Goal: Information Seeking & Learning: Learn about a topic

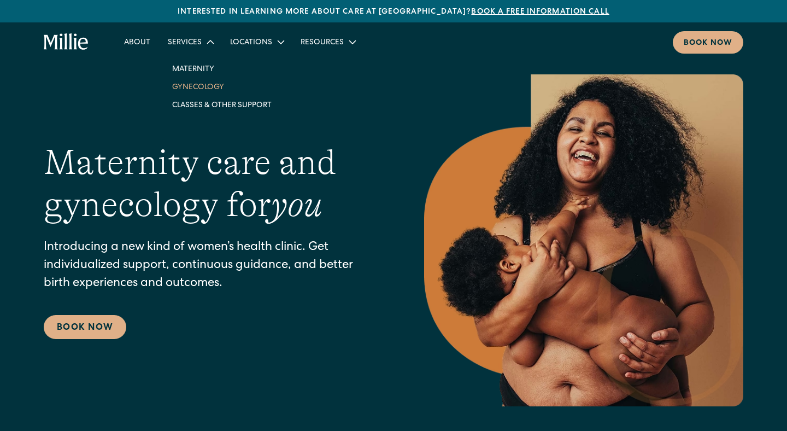
click at [201, 87] on link "Gynecology" at bounding box center [221, 87] width 117 height 18
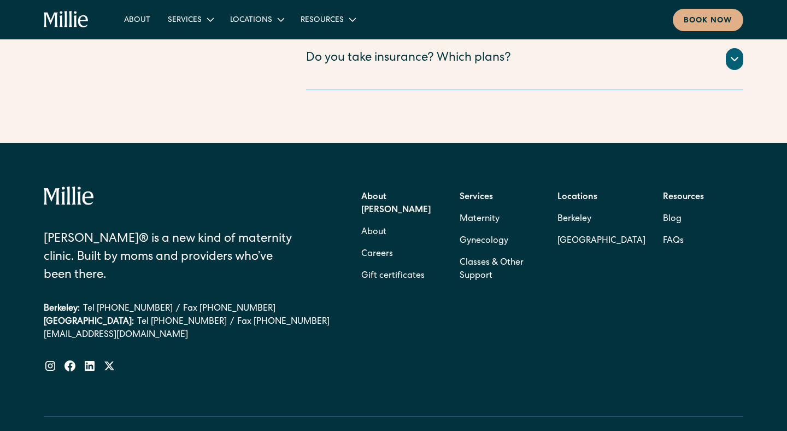
scroll to position [2295, 0]
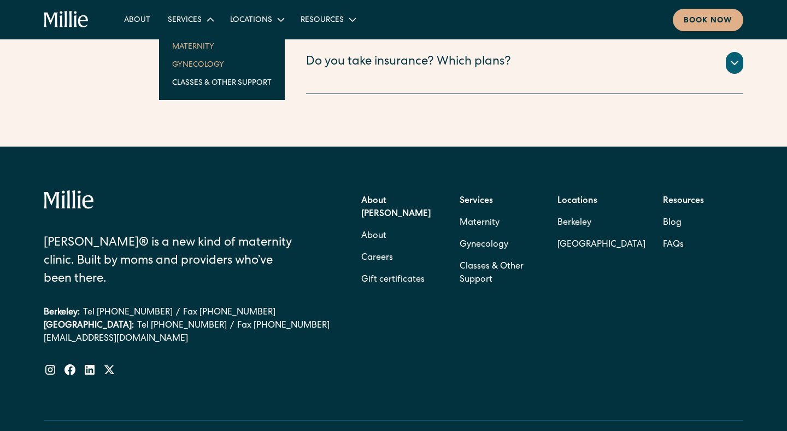
drag, startPoint x: 198, startPoint y: 48, endPoint x: 192, endPoint y: 47, distance: 5.6
click at [198, 48] on link "Maternity" at bounding box center [221, 46] width 117 height 18
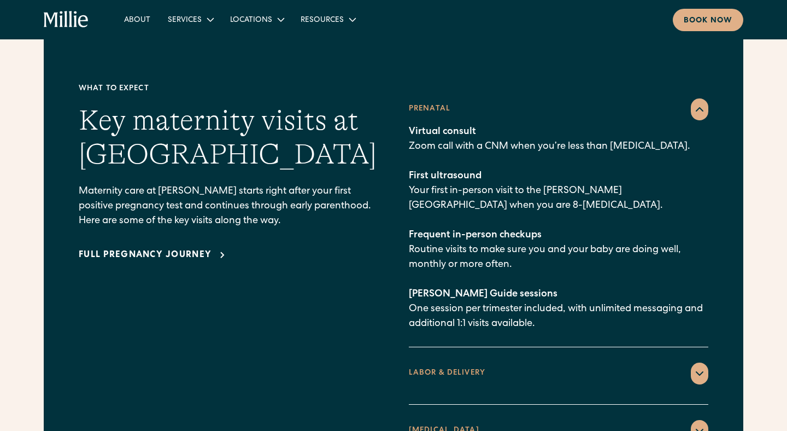
scroll to position [1644, 0]
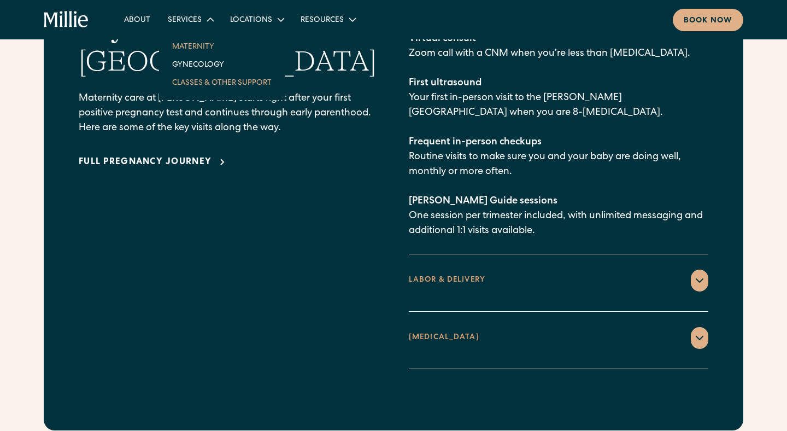
click at [210, 84] on link "Classes & Other Support" at bounding box center [221, 82] width 117 height 18
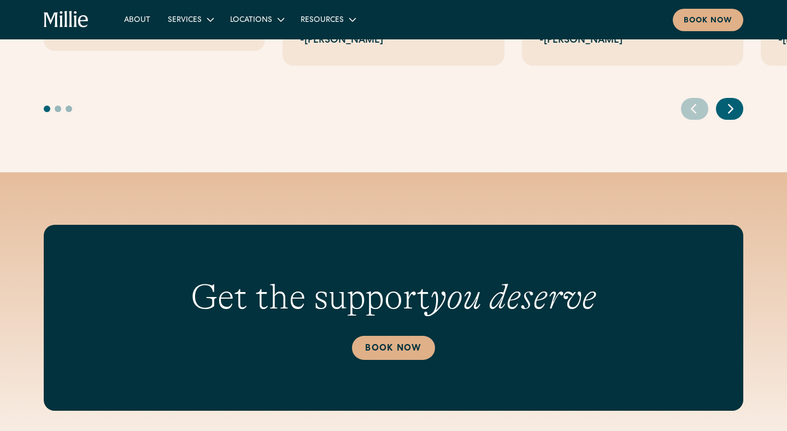
scroll to position [1000, 0]
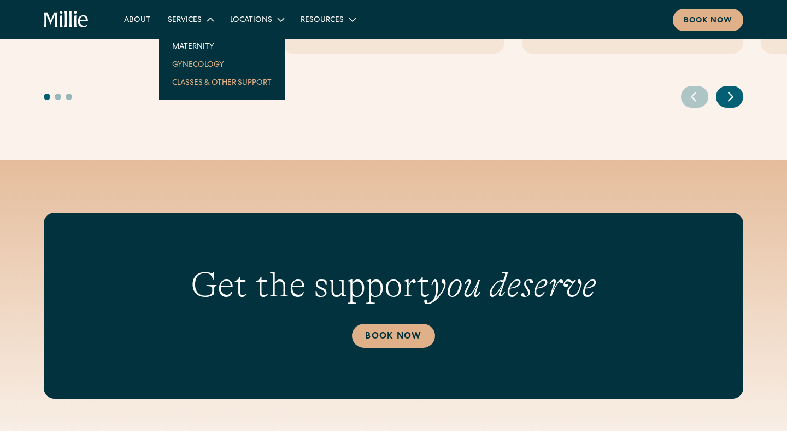
click at [207, 62] on link "Gynecology" at bounding box center [221, 64] width 117 height 18
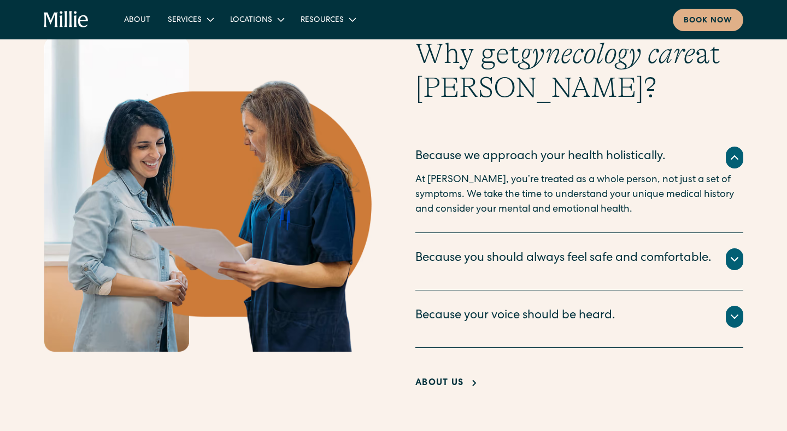
scroll to position [940, 0]
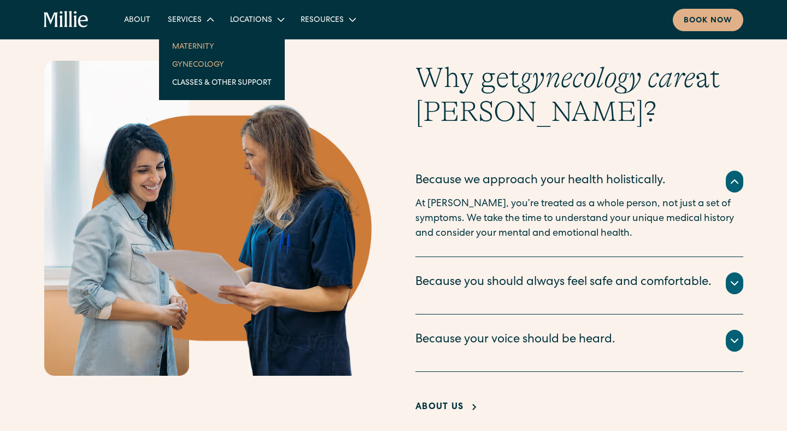
click at [195, 47] on link "Maternity" at bounding box center [221, 46] width 117 height 18
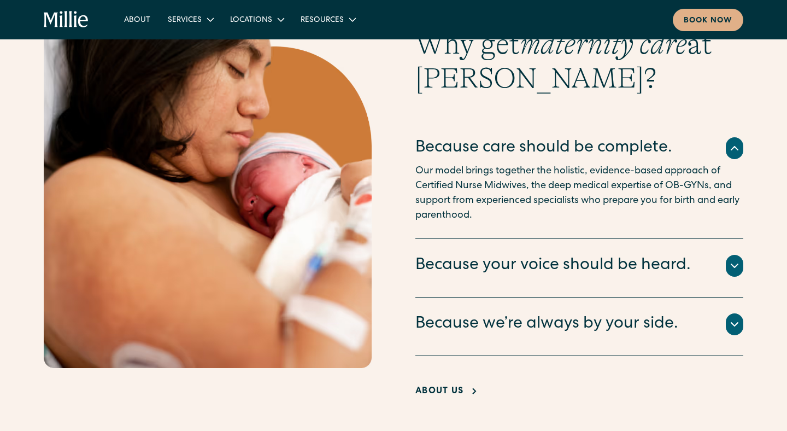
scroll to position [2113, 0]
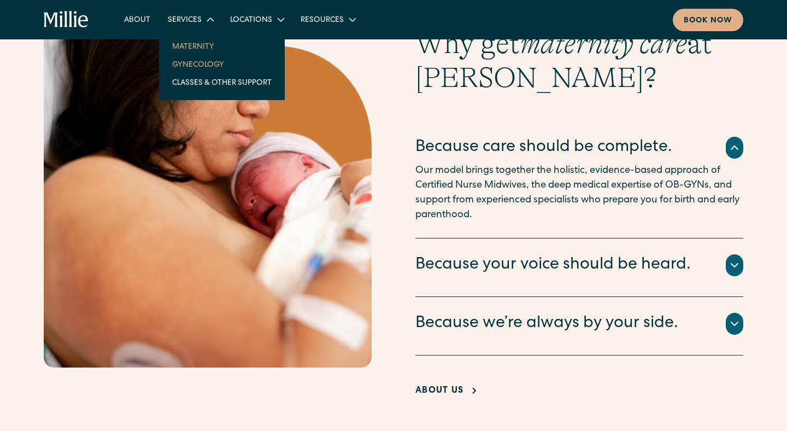
click at [205, 65] on link "Gynecology" at bounding box center [221, 64] width 117 height 18
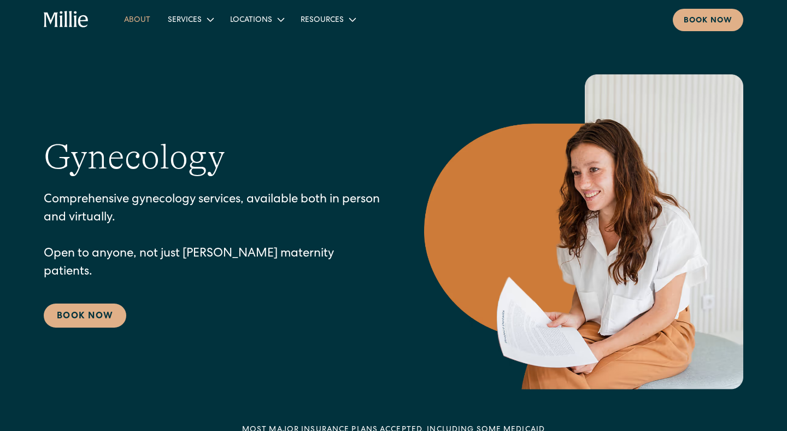
click at [134, 20] on link "About" at bounding box center [137, 19] width 44 height 18
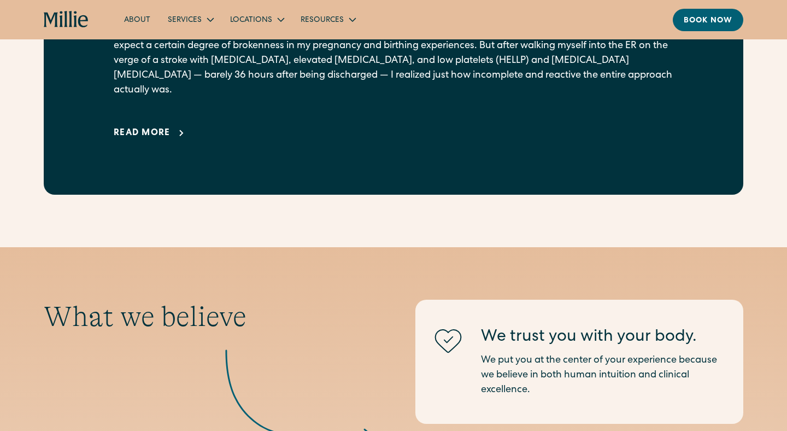
scroll to position [902, 0]
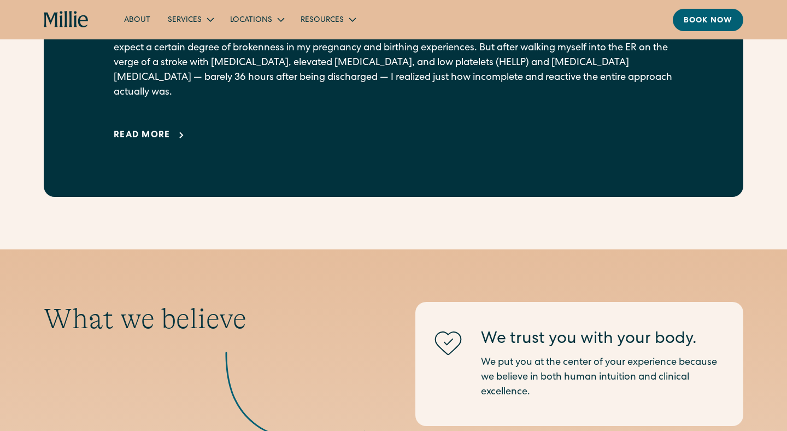
click at [167, 129] on div "Read more" at bounding box center [142, 135] width 57 height 13
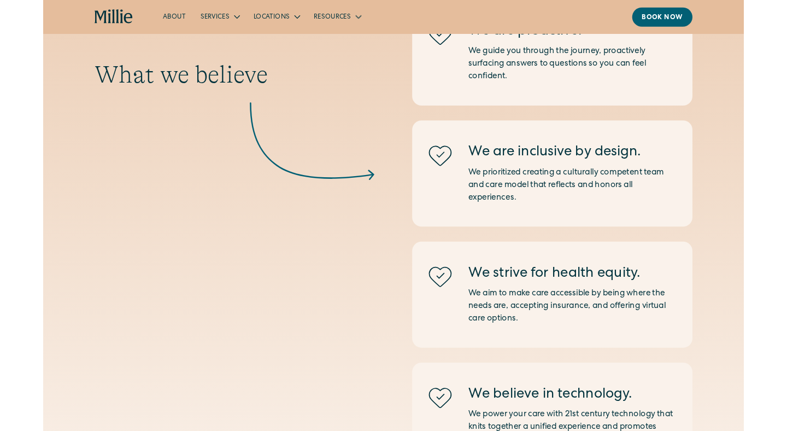
scroll to position [2598, 0]
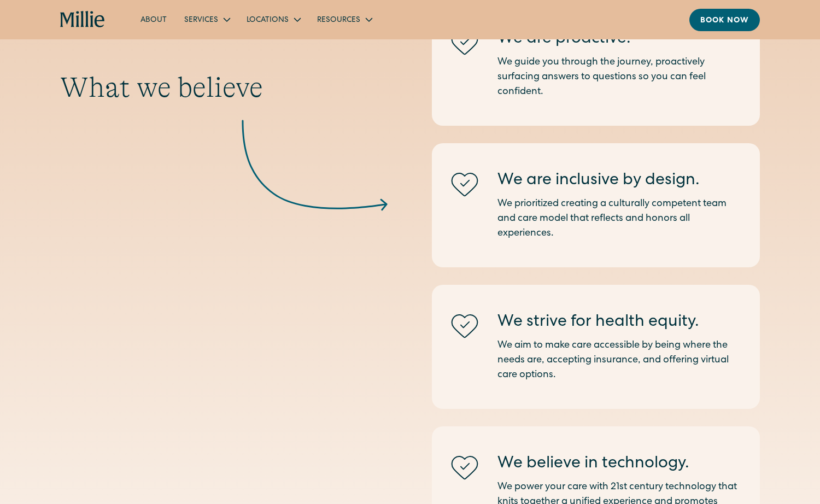
click at [203, 24] on div "Services" at bounding box center [201, 20] width 34 height 11
click at [225, 20] on icon at bounding box center [226, 19] width 13 height 13
click at [221, 20] on icon at bounding box center [226, 19] width 13 height 13
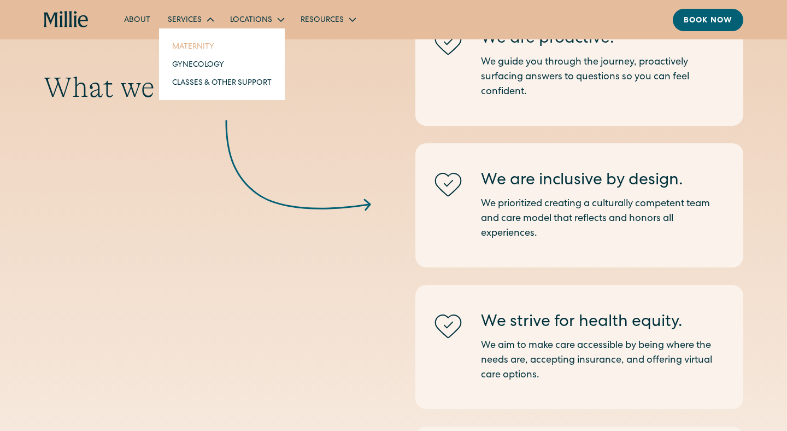
click at [196, 49] on link "Maternity" at bounding box center [221, 46] width 117 height 18
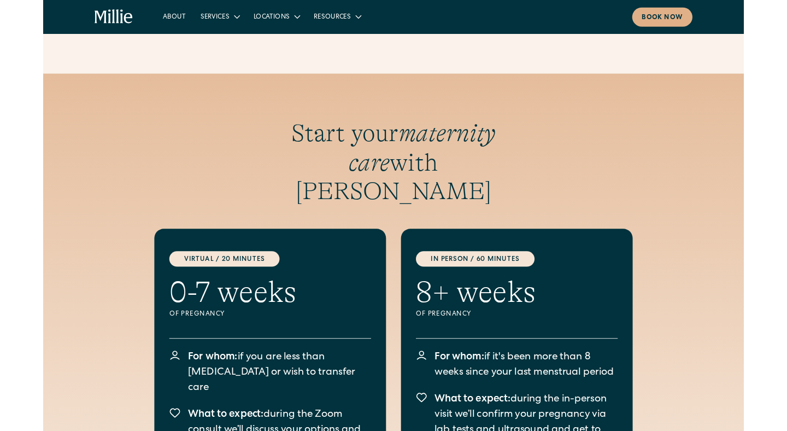
scroll to position [2836, 0]
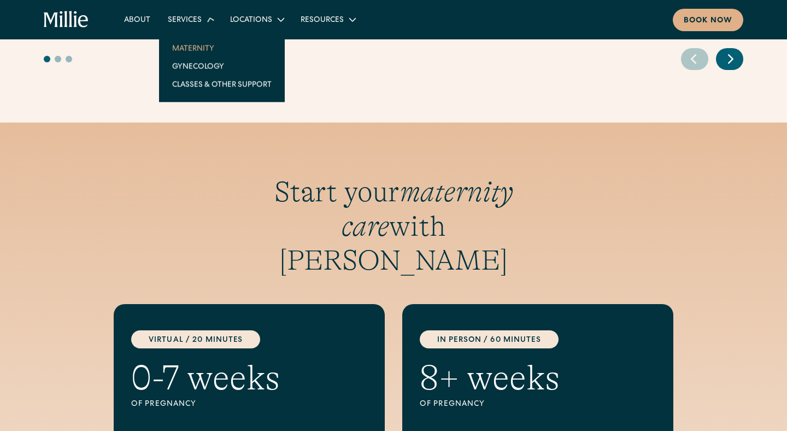
click at [206, 21] on icon at bounding box center [210, 19] width 16 height 16
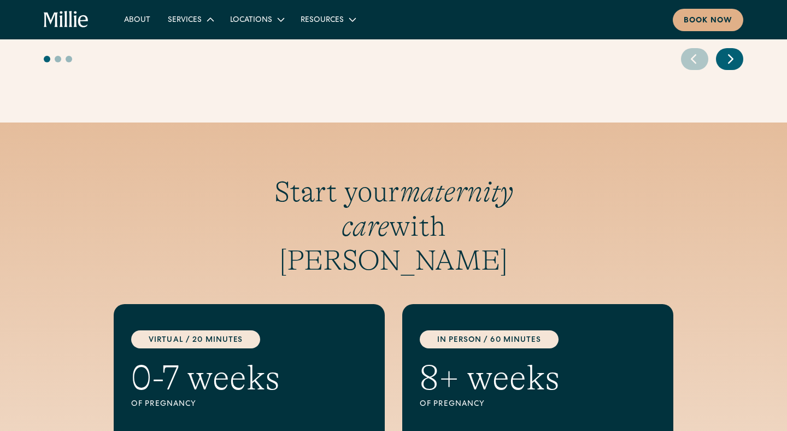
click at [207, 21] on icon at bounding box center [210, 19] width 7 height 4
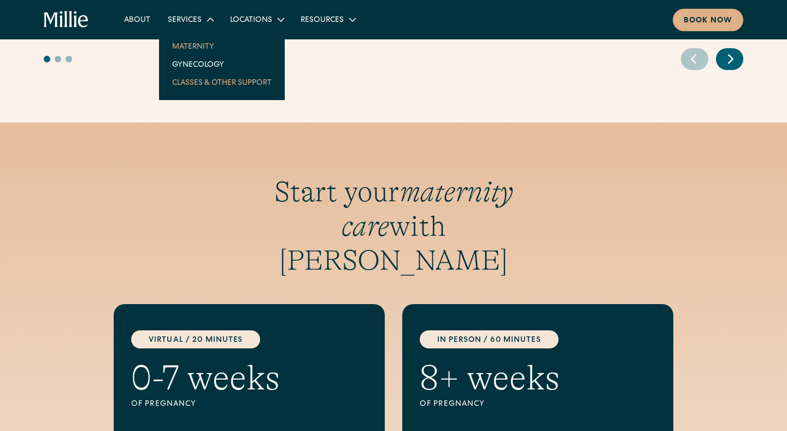
click at [208, 84] on link "Classes & Other Support" at bounding box center [221, 82] width 117 height 18
